Goal: Task Accomplishment & Management: Manage account settings

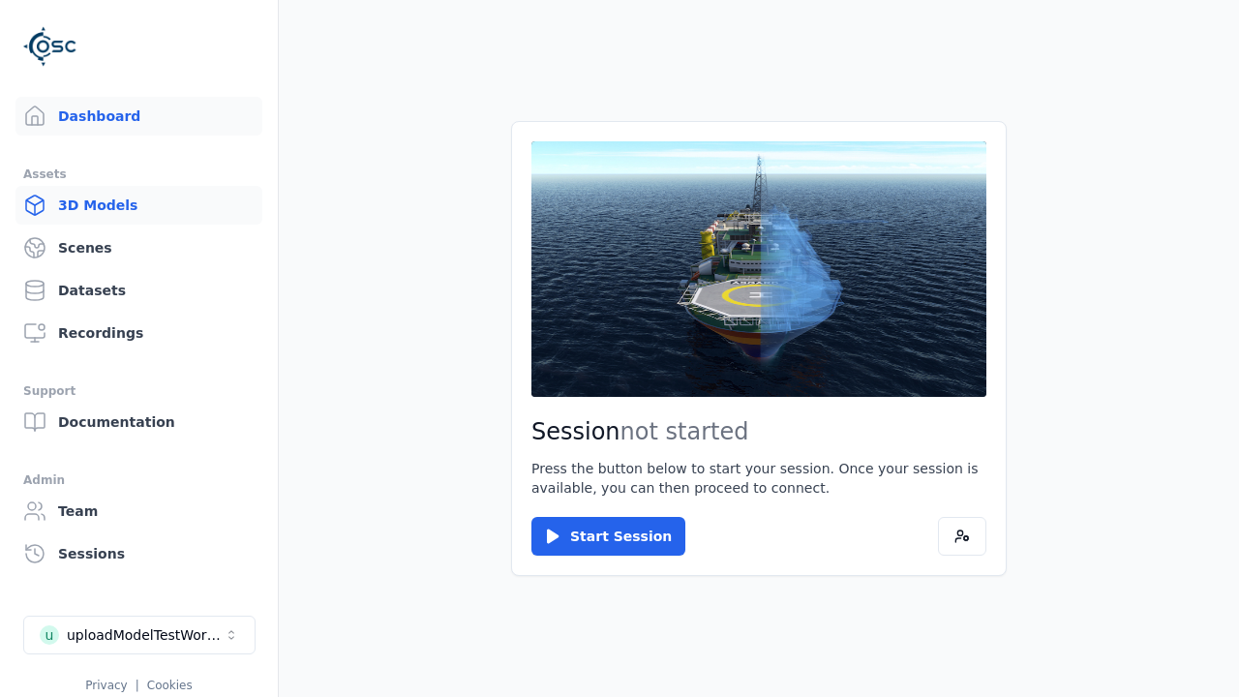
click at [138, 205] on link "3D Models" at bounding box center [138, 205] width 247 height 39
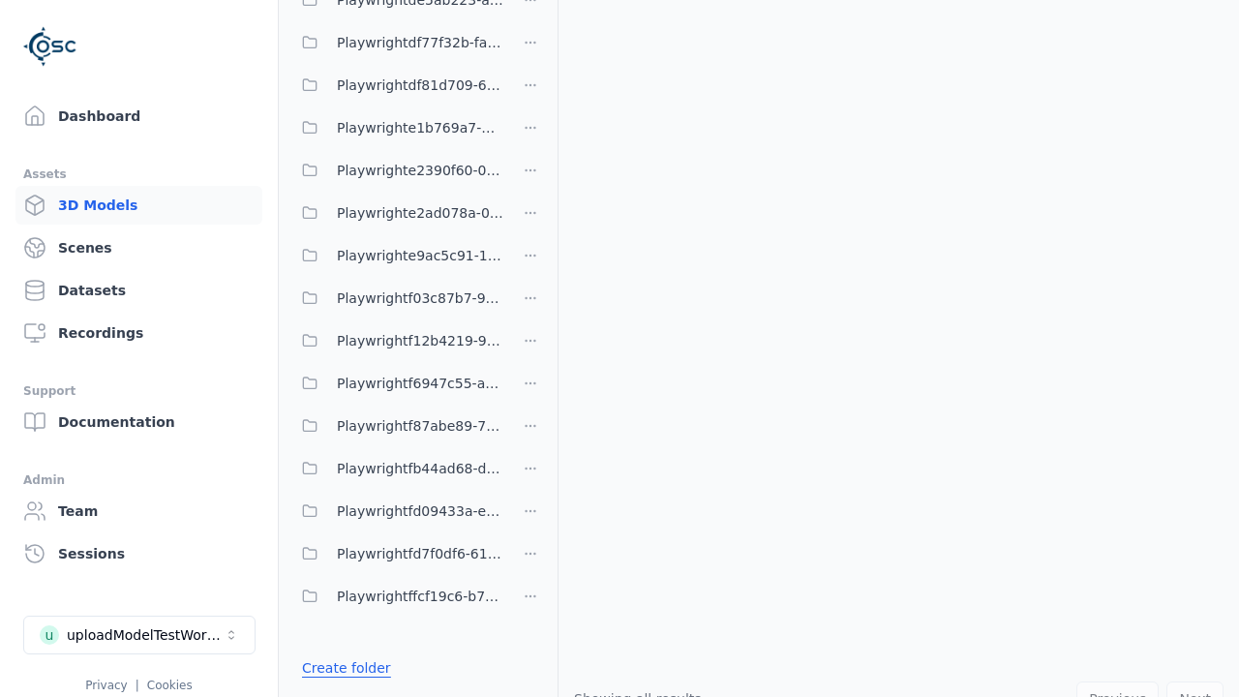
click at [345, 668] on link "Create folder" at bounding box center [346, 667] width 89 height 19
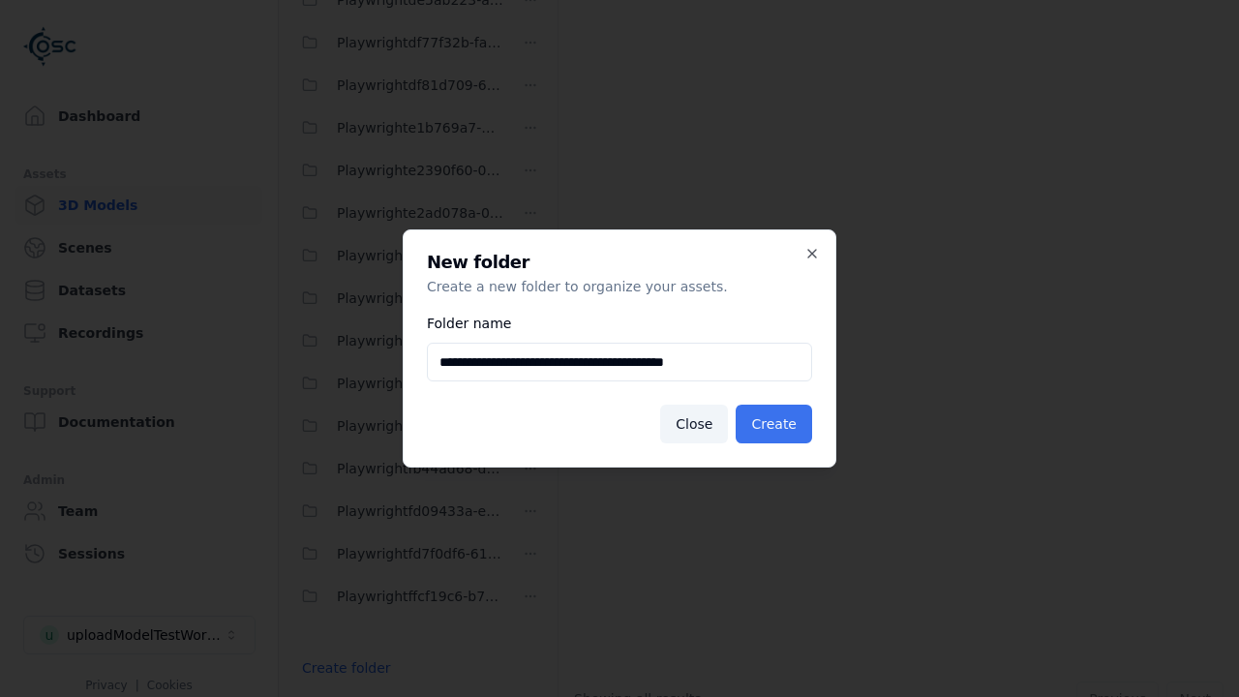
type input "**********"
click at [773, 424] on button "Create" at bounding box center [773, 423] width 76 height 39
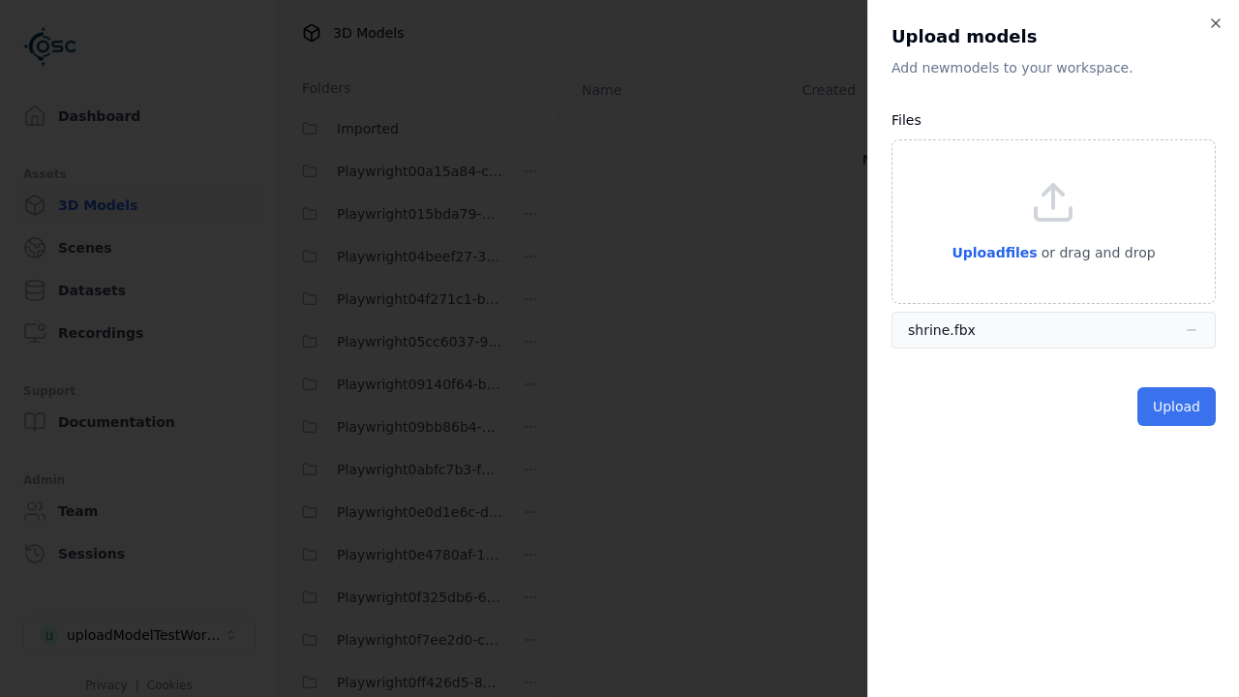
click at [1176, 406] on button "Upload" at bounding box center [1176, 406] width 78 height 39
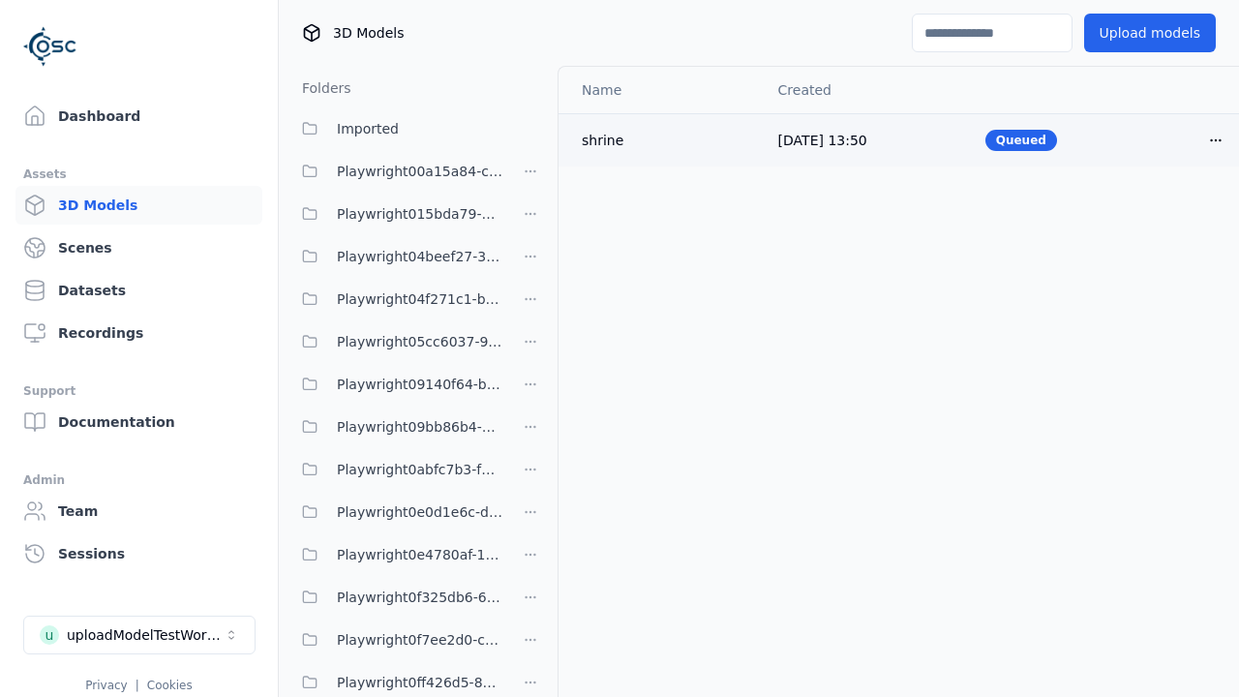
click at [1215, 139] on html "Support Dashboard Assets 3D Models Scenes Datasets Recordings Support Documenta…" at bounding box center [619, 348] width 1239 height 697
click at [1173, 215] on div "Delete" at bounding box center [1173, 214] width 114 height 31
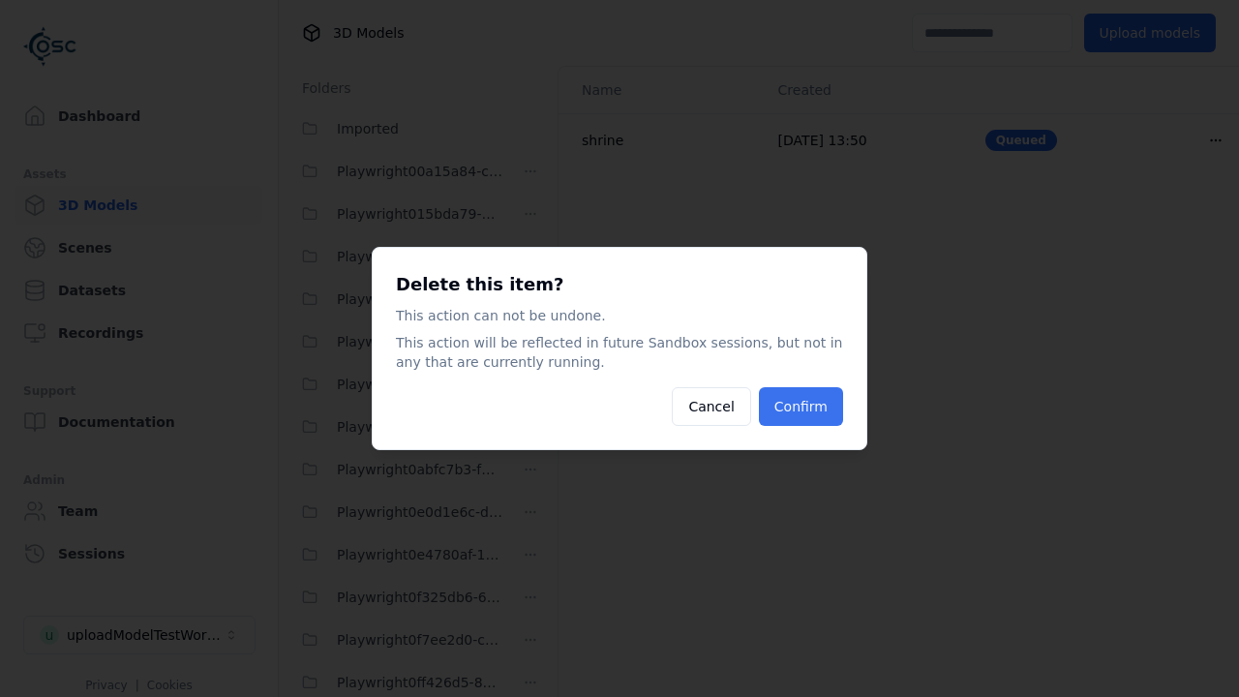
click at [800, 406] on button "Confirm" at bounding box center [801, 406] width 84 height 39
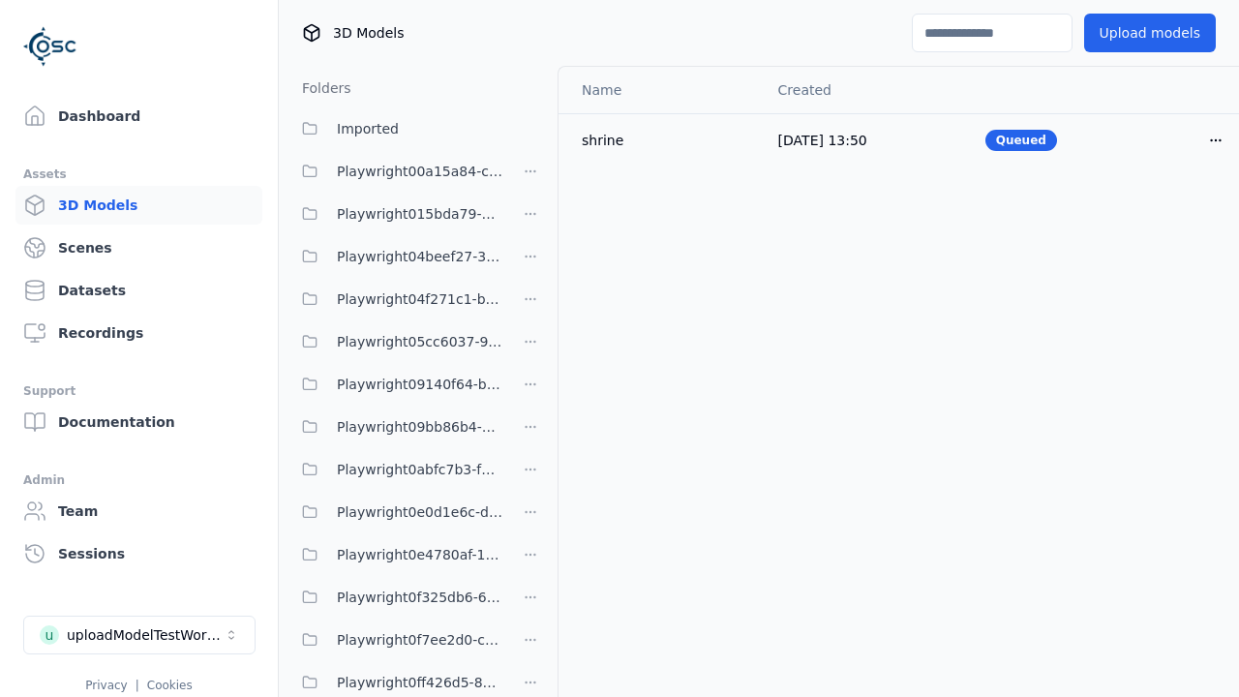
click at [530, 348] on html "Support Dashboard Assets 3D Models Scenes Datasets Recordings Support Documenta…" at bounding box center [619, 348] width 1239 height 697
